Goal: Communication & Community: Participate in discussion

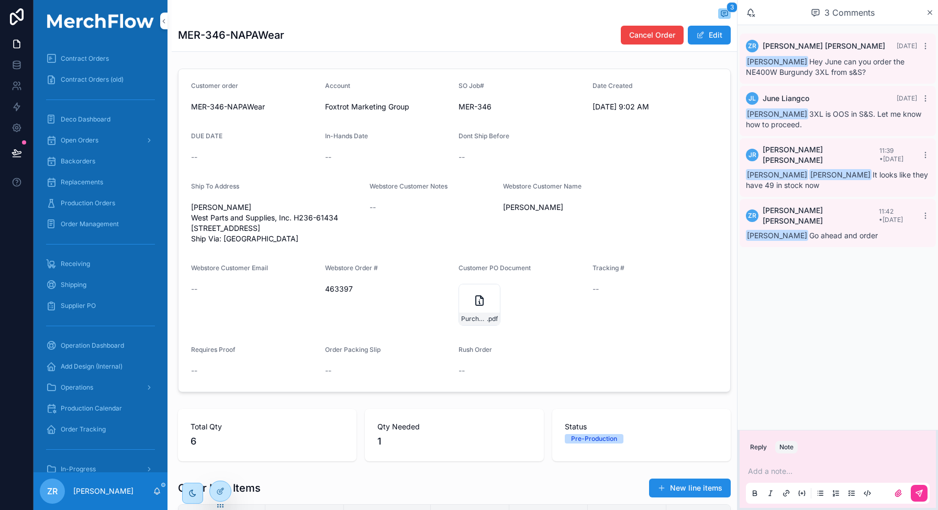
scroll to position [324, 0]
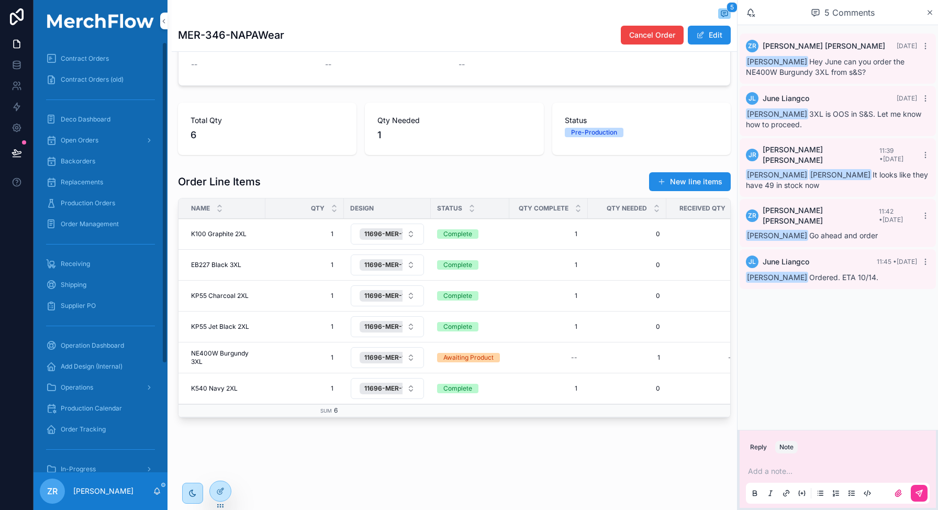
click at [96, 203] on span "Production Orders" at bounding box center [88, 203] width 54 height 8
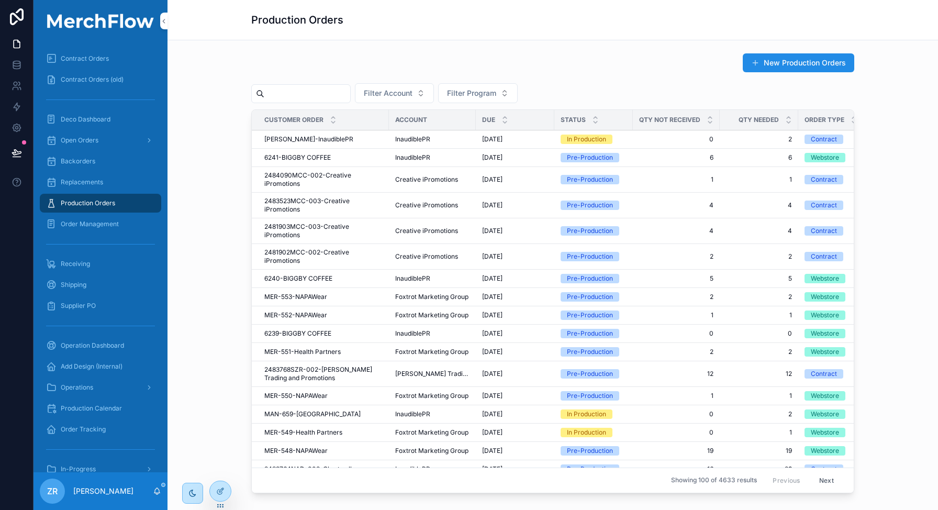
click at [311, 96] on input "scrollable content" at bounding box center [307, 93] width 86 height 15
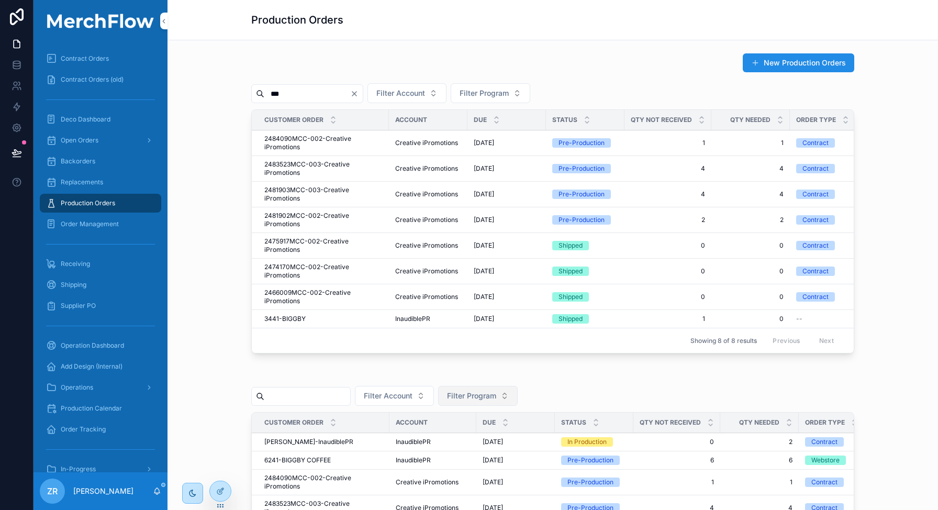
type input "***"
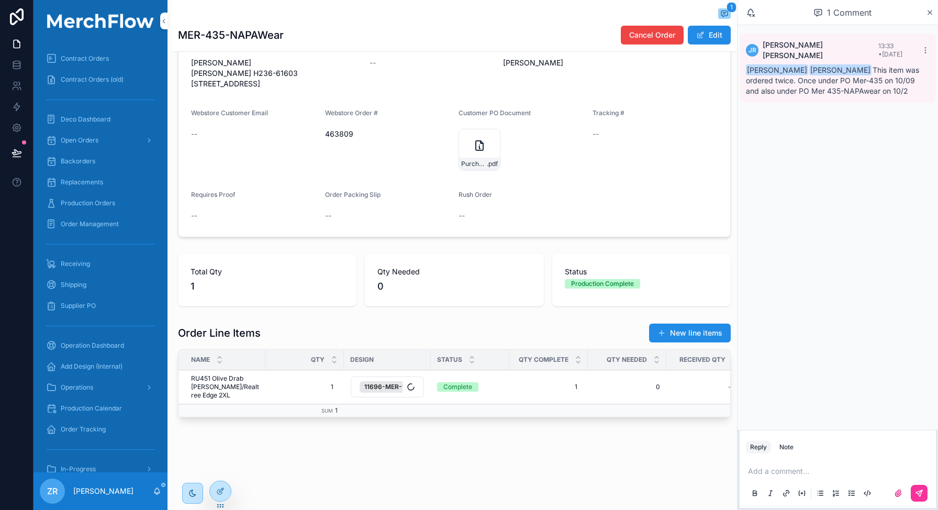
scroll to position [173, 0]
click at [786, 445] on div "Note" at bounding box center [786, 447] width 14 height 8
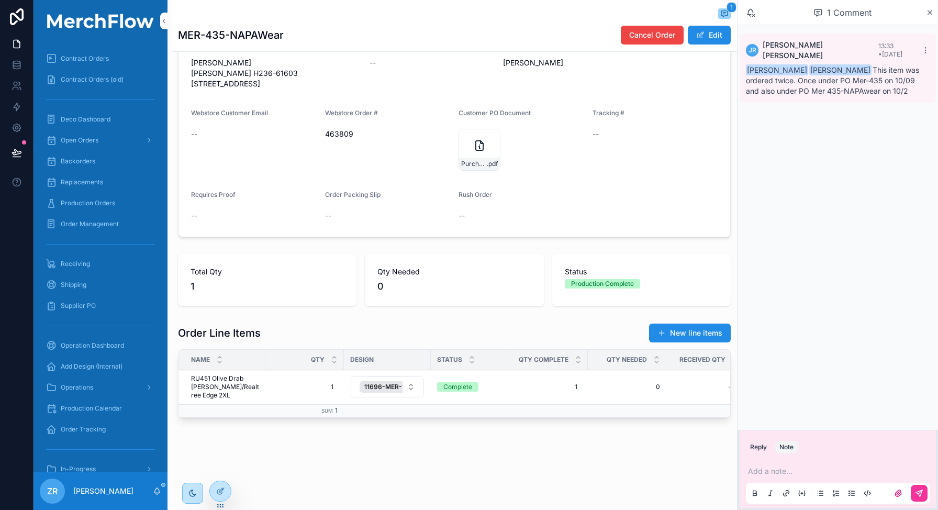
click at [780, 470] on p "scrollable content" at bounding box center [840, 471] width 184 height 10
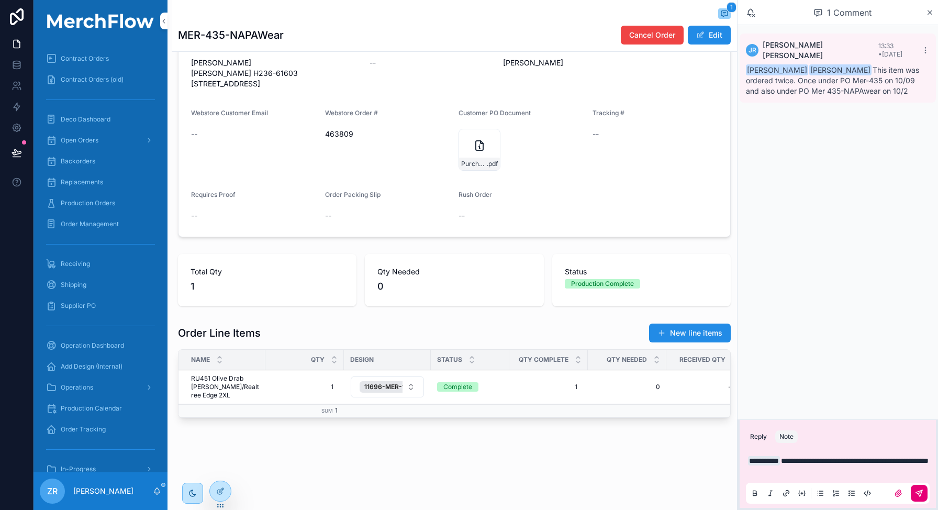
click at [923, 494] on icon "scrollable content" at bounding box center [919, 493] width 8 height 8
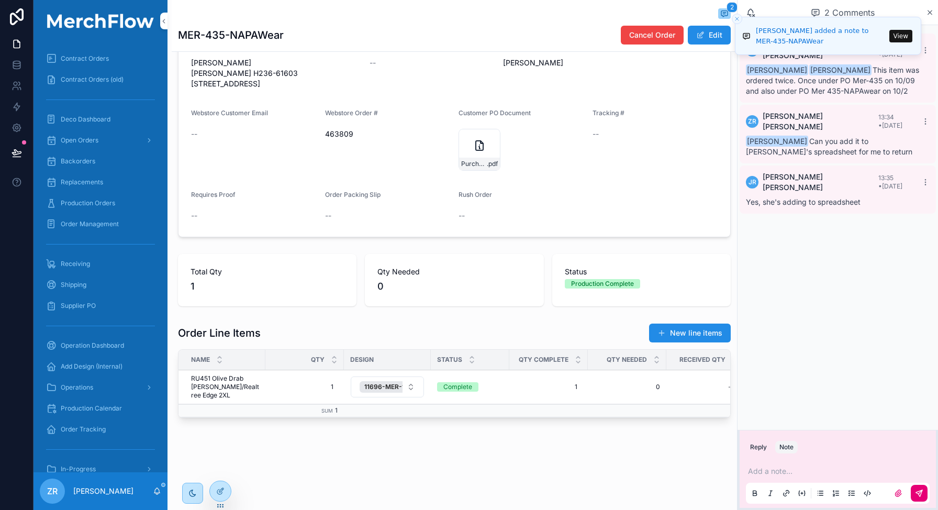
click at [736, 16] on icon "Close toast" at bounding box center [737, 19] width 6 height 6
